Goal: Navigation & Orientation: Find specific page/section

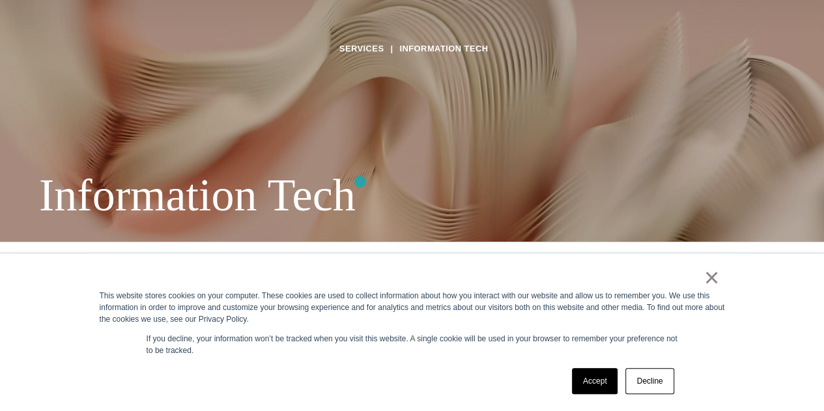
scroll to position [170, 0]
click at [607, 398] on div "× This website stores cookies on your computer. These cookies are used to colle…" at bounding box center [412, 332] width 651 height 158
click at [586, 385] on link "Accept" at bounding box center [595, 381] width 46 height 26
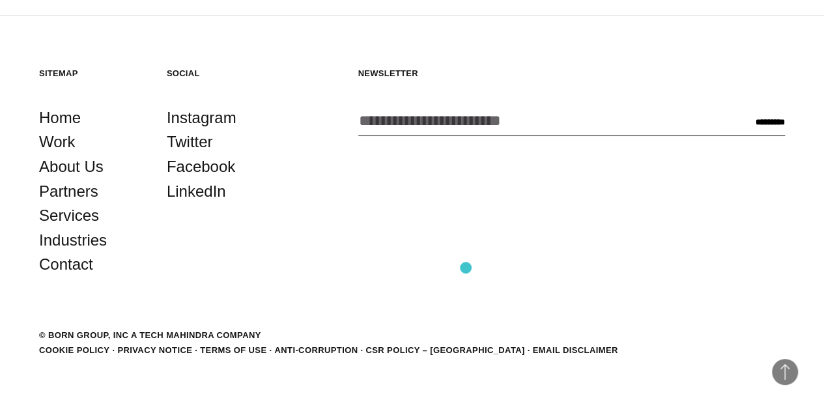
scroll to position [2528, 0]
click at [83, 228] on link "Services" at bounding box center [69, 215] width 60 height 25
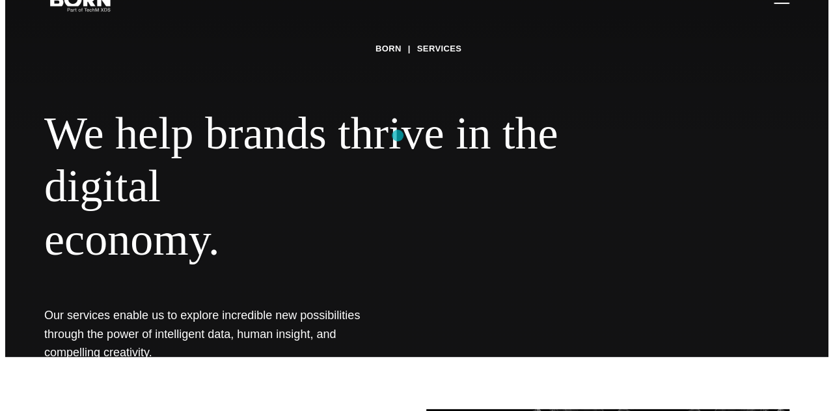
scroll to position [28, 0]
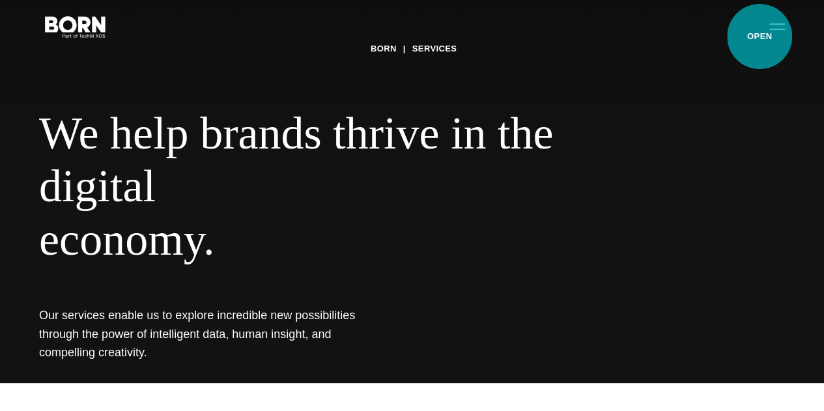
click at [761, 36] on button "Primary Menu" at bounding box center [776, 25] width 31 height 27
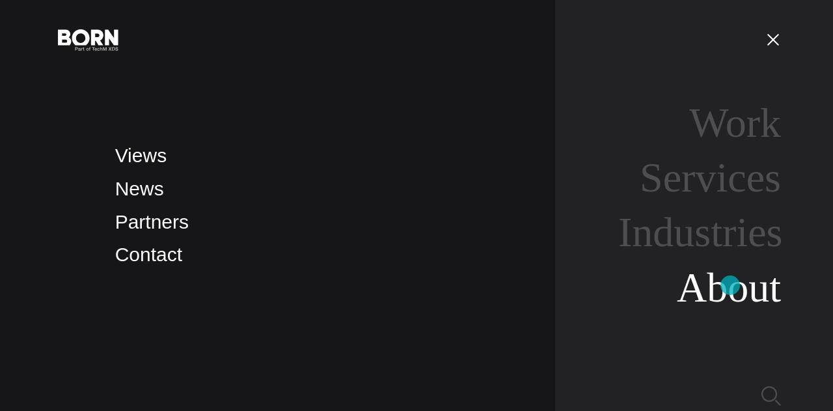
click at [731, 285] on link "About" at bounding box center [729, 287] width 104 height 46
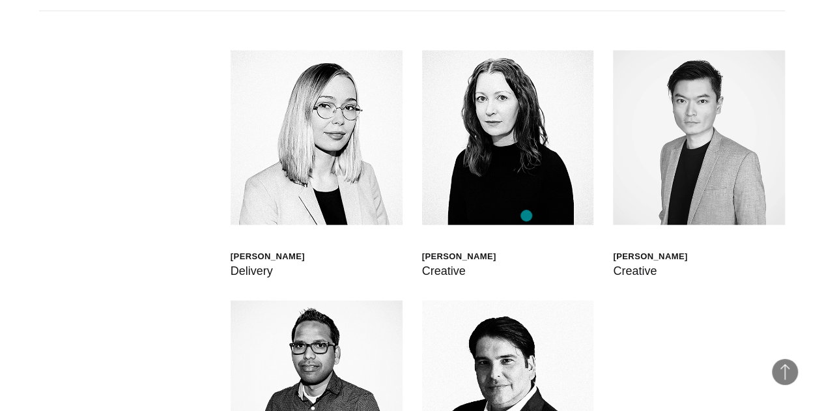
scroll to position [3065, 0]
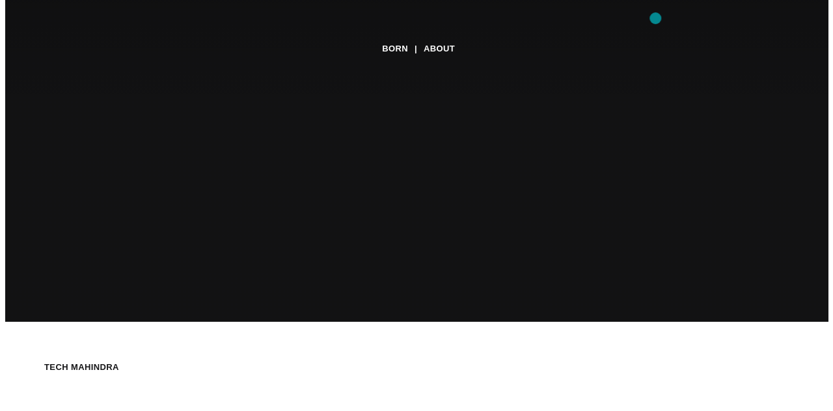
scroll to position [0, 0]
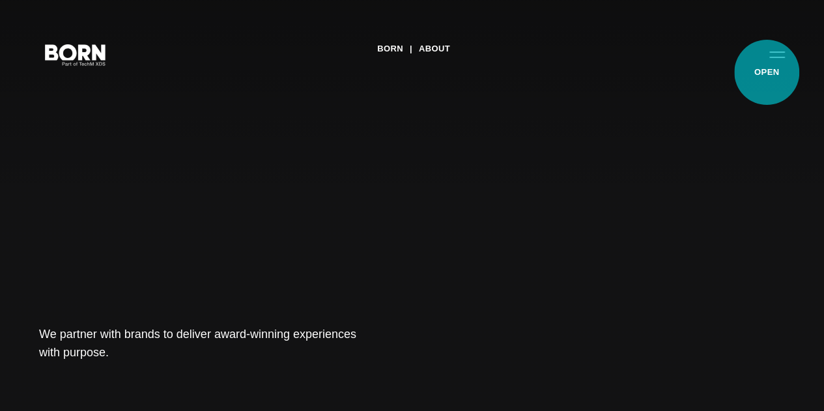
click at [766, 68] on button "Primary Menu" at bounding box center [776, 53] width 31 height 27
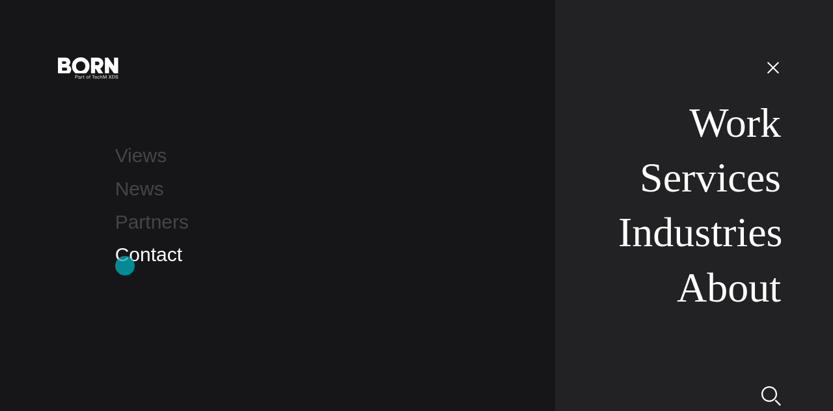
click at [125, 265] on link "Contact" at bounding box center [148, 254] width 67 height 21
